Goal: Check status: Check status

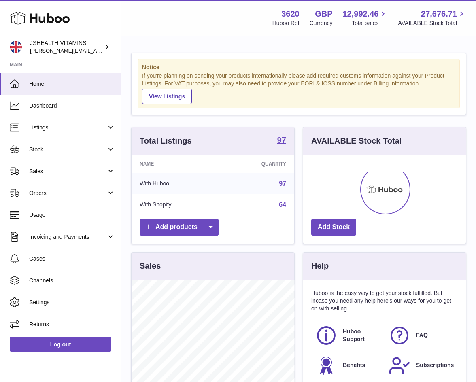
scroll to position [126, 163]
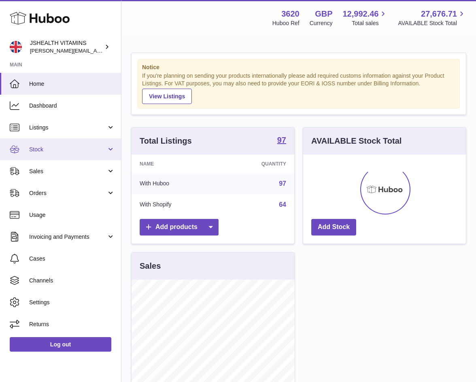
click at [58, 148] on span "Stock" at bounding box center [67, 150] width 77 height 8
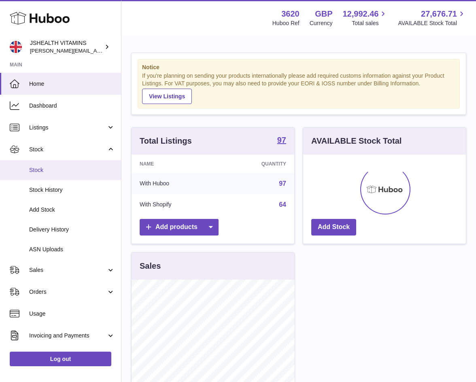
click at [51, 169] on span "Stock" at bounding box center [72, 170] width 86 height 8
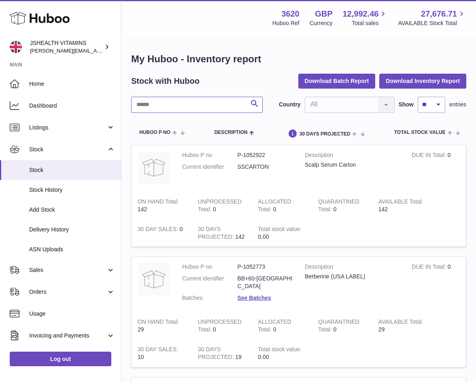
click at [167, 107] on input "text" at bounding box center [197, 105] width 132 height 16
type input "*********"
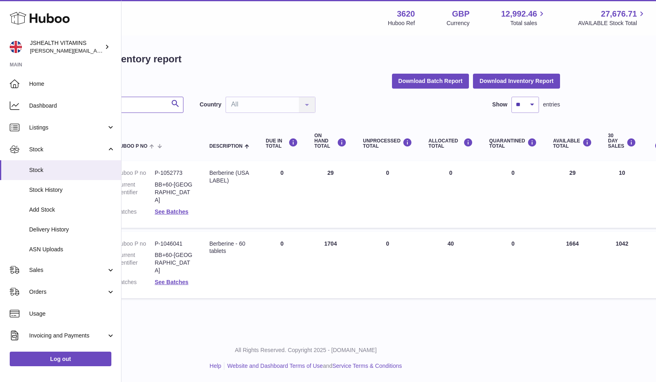
scroll to position [0, 94]
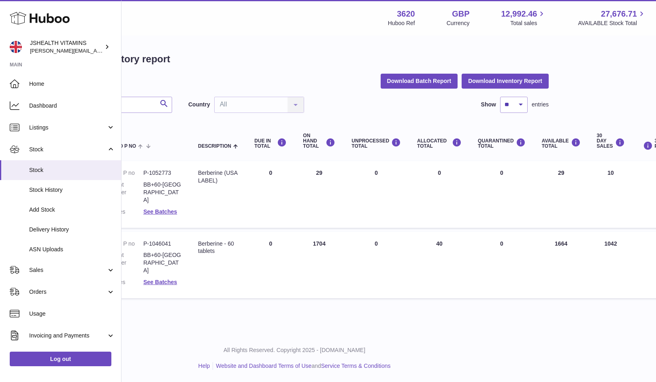
click at [476, 234] on td "AVAILABLE Total 1664" at bounding box center [561, 265] width 55 height 66
copy td "1664"
click at [81, 361] on link "Log out" at bounding box center [61, 359] width 102 height 15
